Goal: Register for event/course

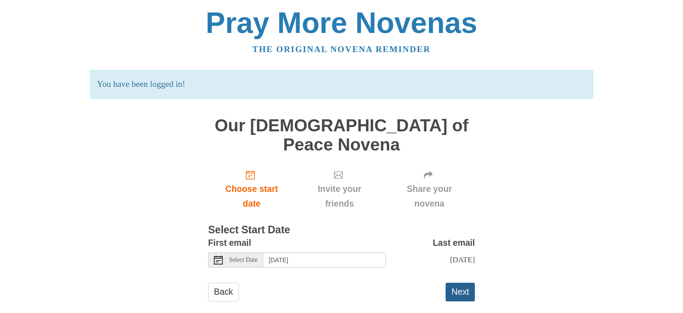
click at [466, 282] on button "Next" at bounding box center [459, 291] width 29 height 18
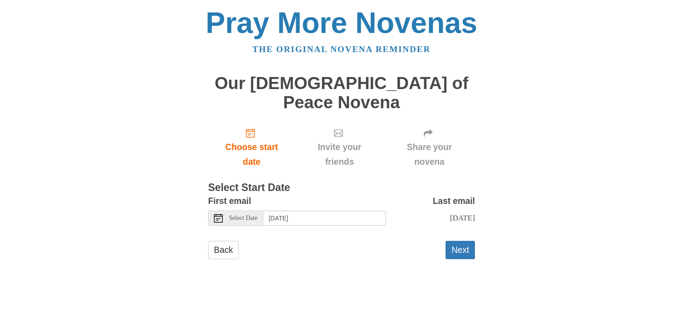
click at [216, 213] on icon at bounding box center [218, 217] width 9 height 9
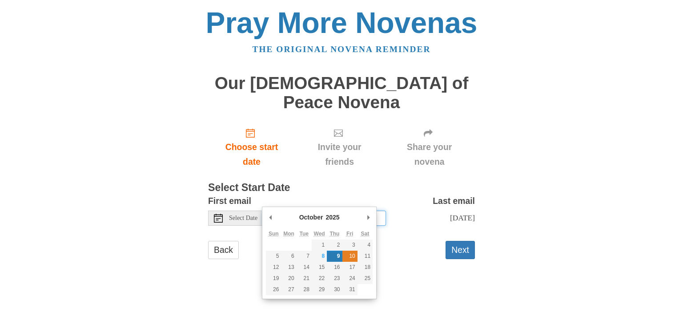
type input "[DATE]"
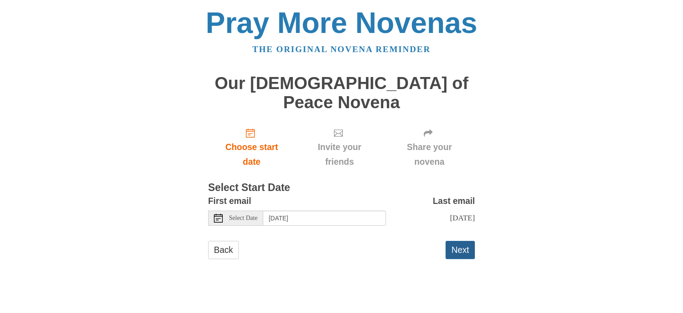
click at [464, 241] on button "Next" at bounding box center [459, 250] width 29 height 18
